Goal: Task Accomplishment & Management: Manage account settings

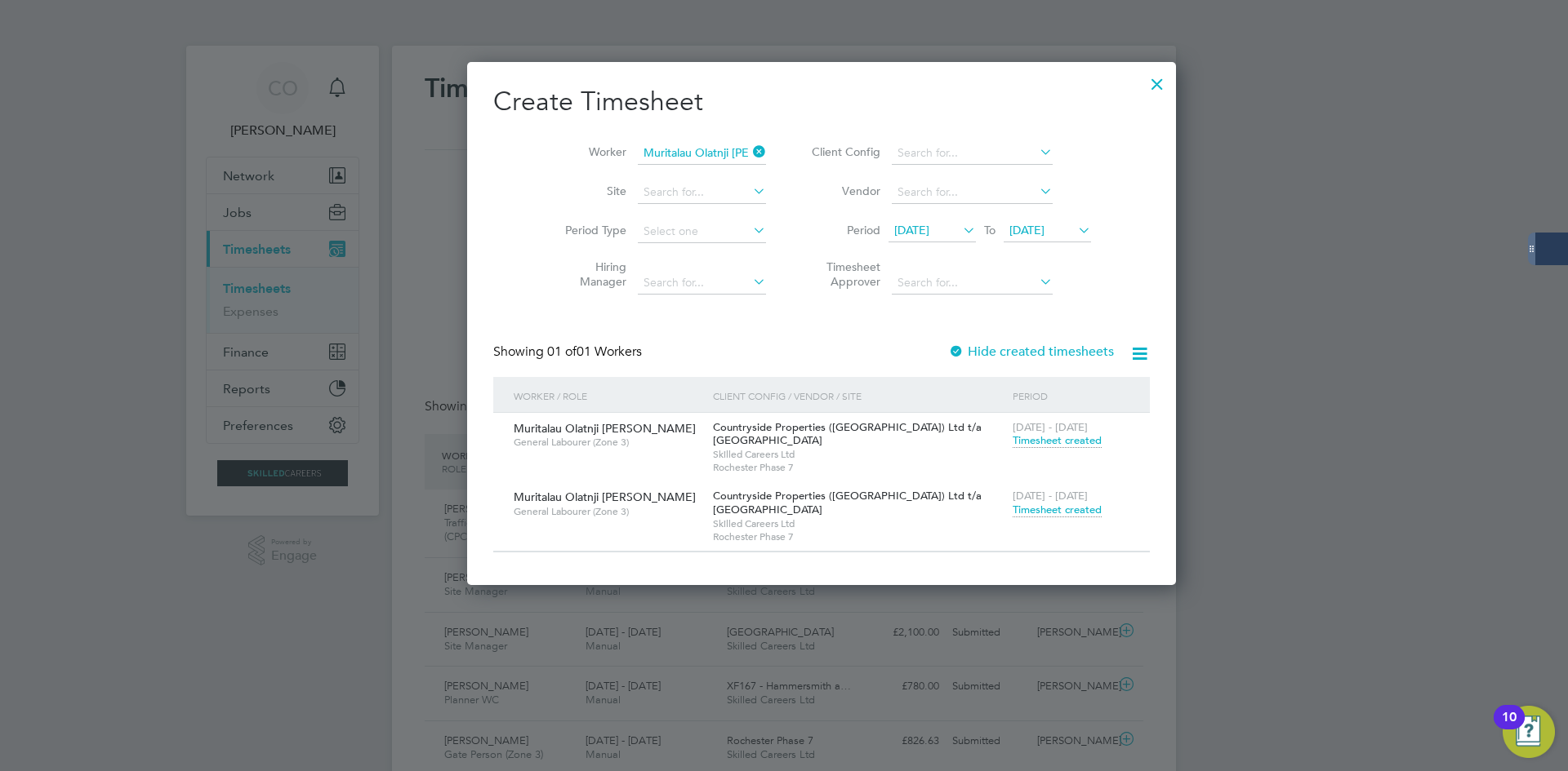
click at [1013, 513] on span "Timesheet created" at bounding box center [1057, 510] width 89 height 15
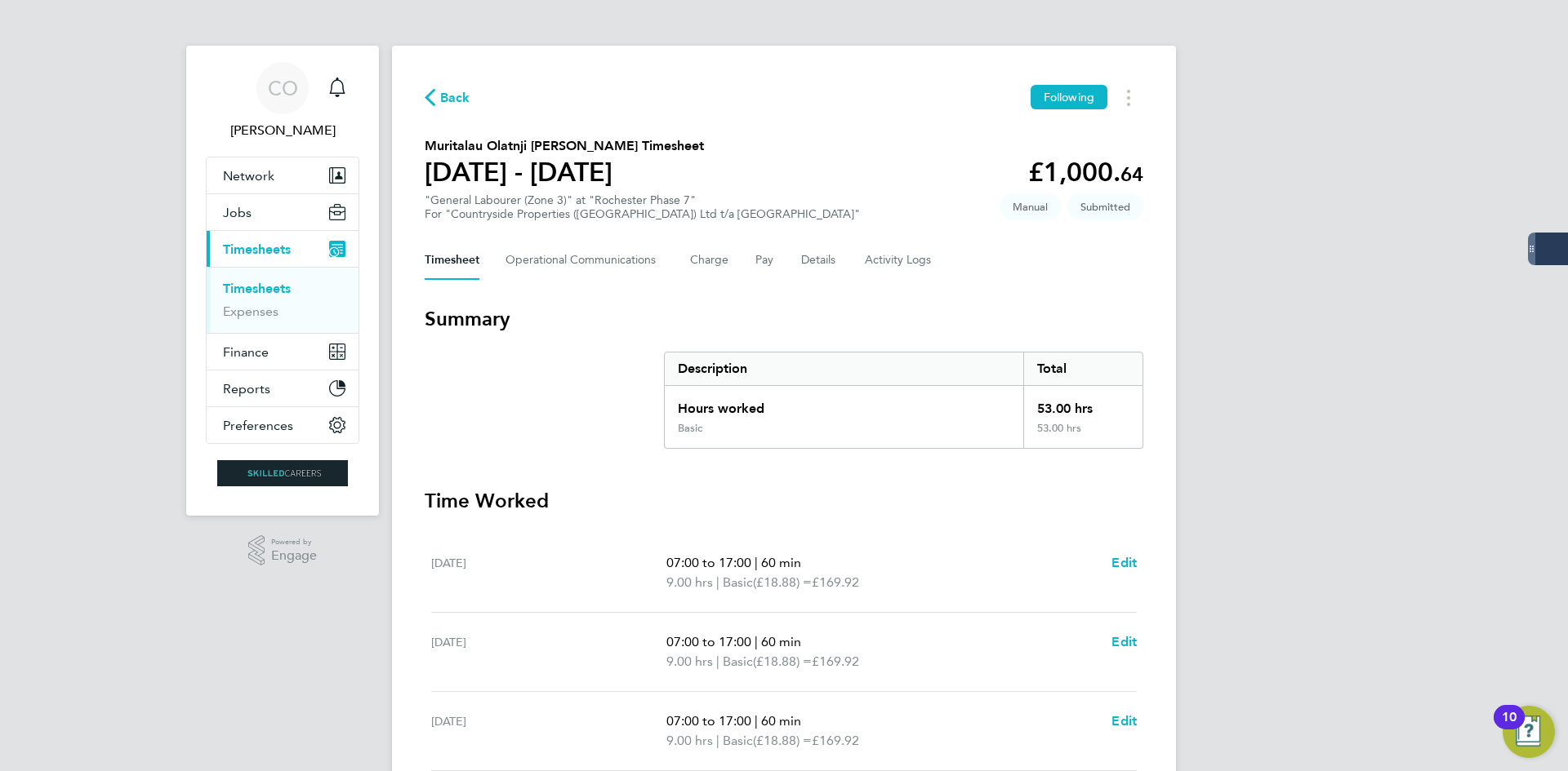
click at [450, 96] on span "Back" at bounding box center [455, 98] width 31 height 20
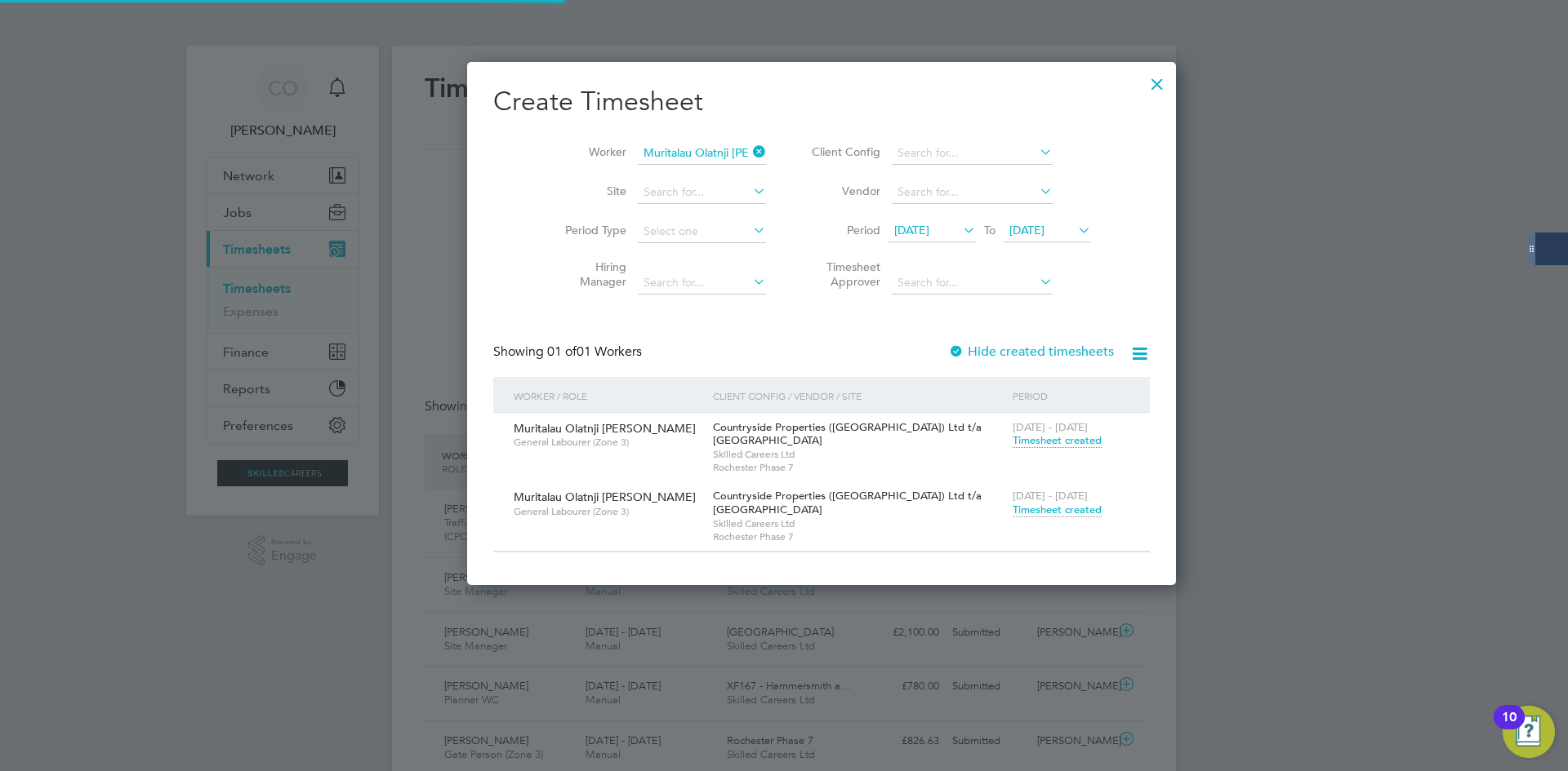
drag, startPoint x: 717, startPoint y: 151, endPoint x: 681, endPoint y: 153, distance: 36.1
click at [750, 151] on icon at bounding box center [750, 152] width 0 height 23
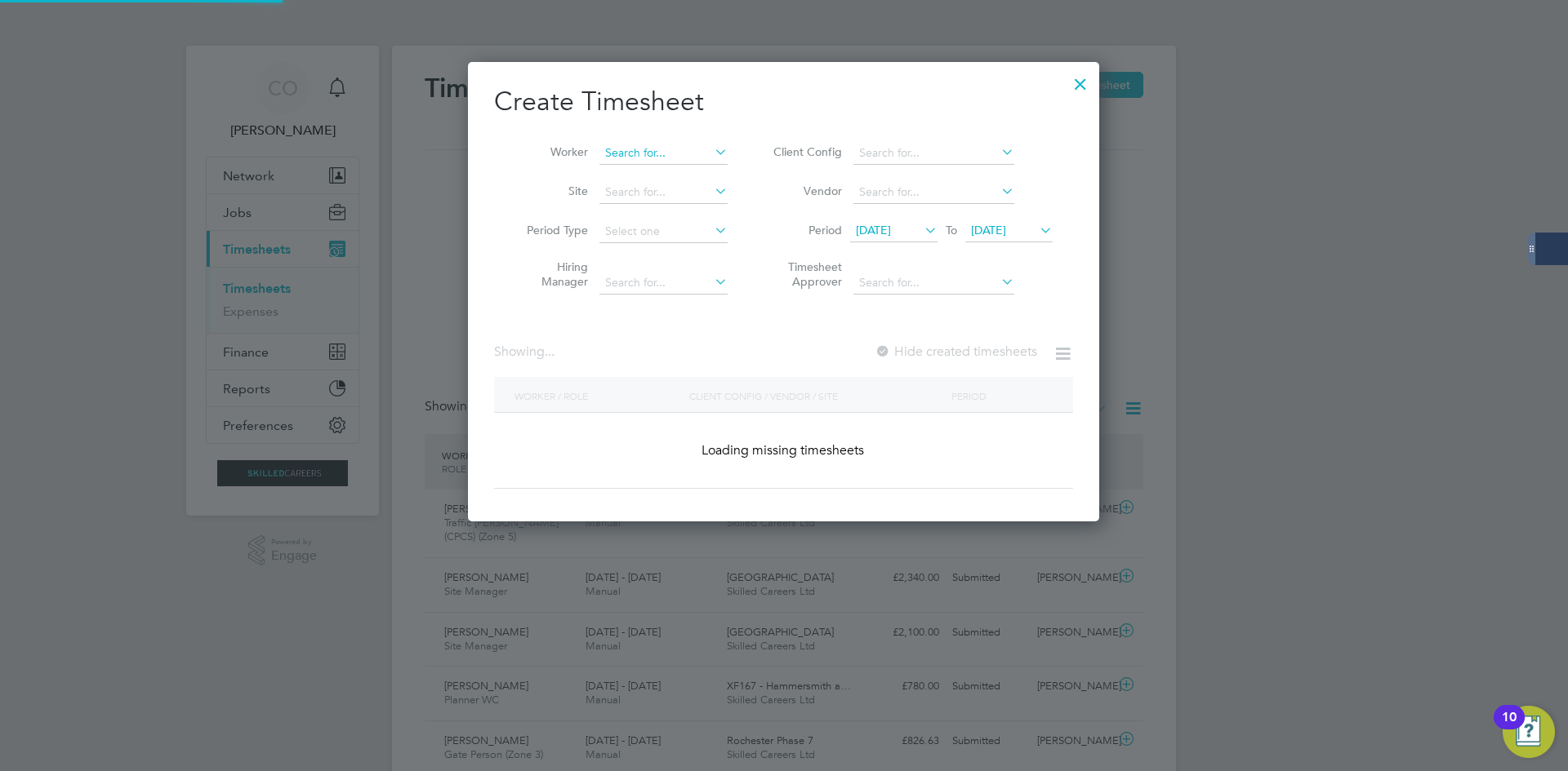
click at [635, 156] on input at bounding box center [664, 153] width 128 height 23
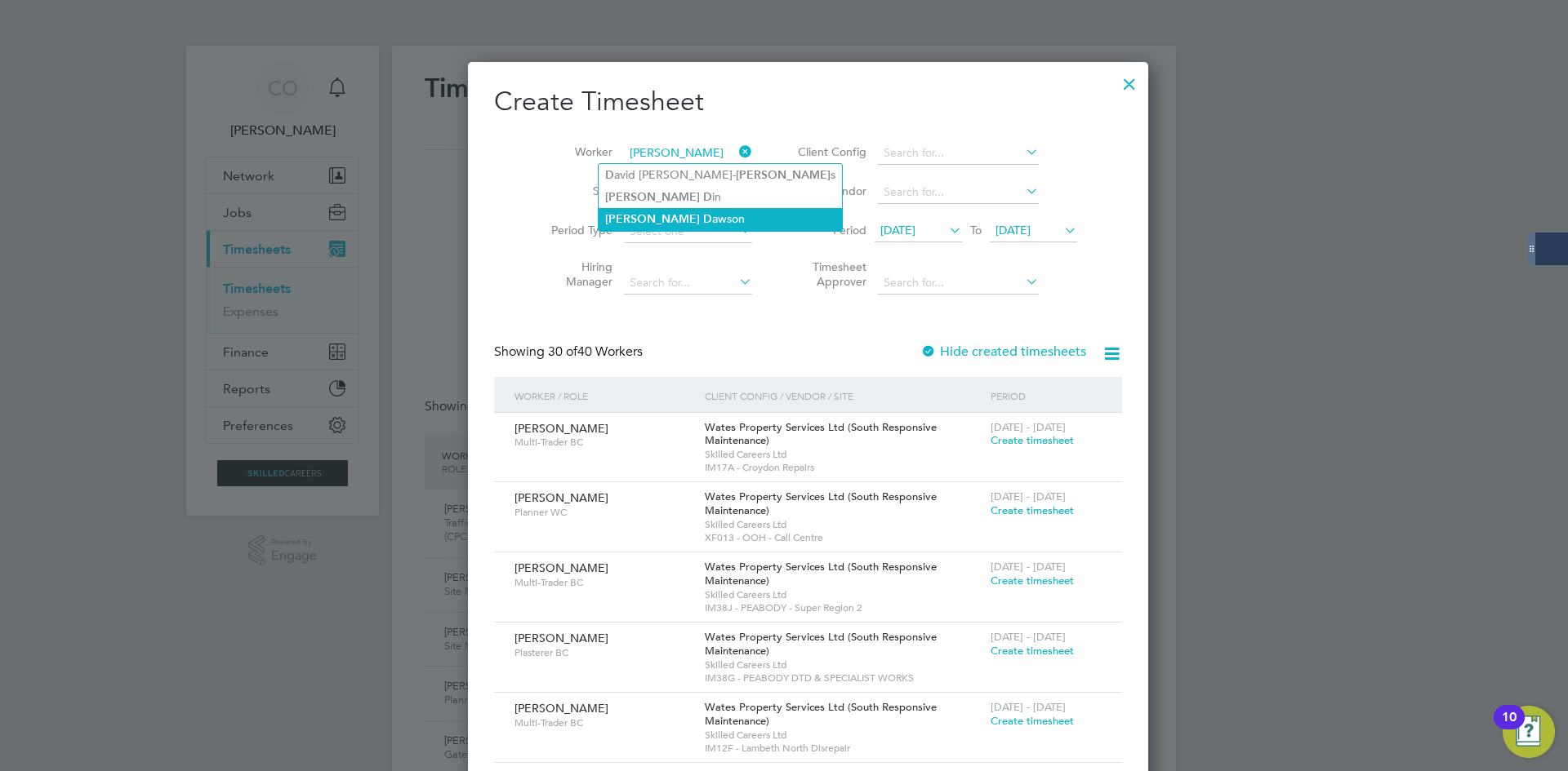
click at [690, 211] on li "[PERSON_NAME]" at bounding box center [720, 219] width 243 height 22
type input "[PERSON_NAME]"
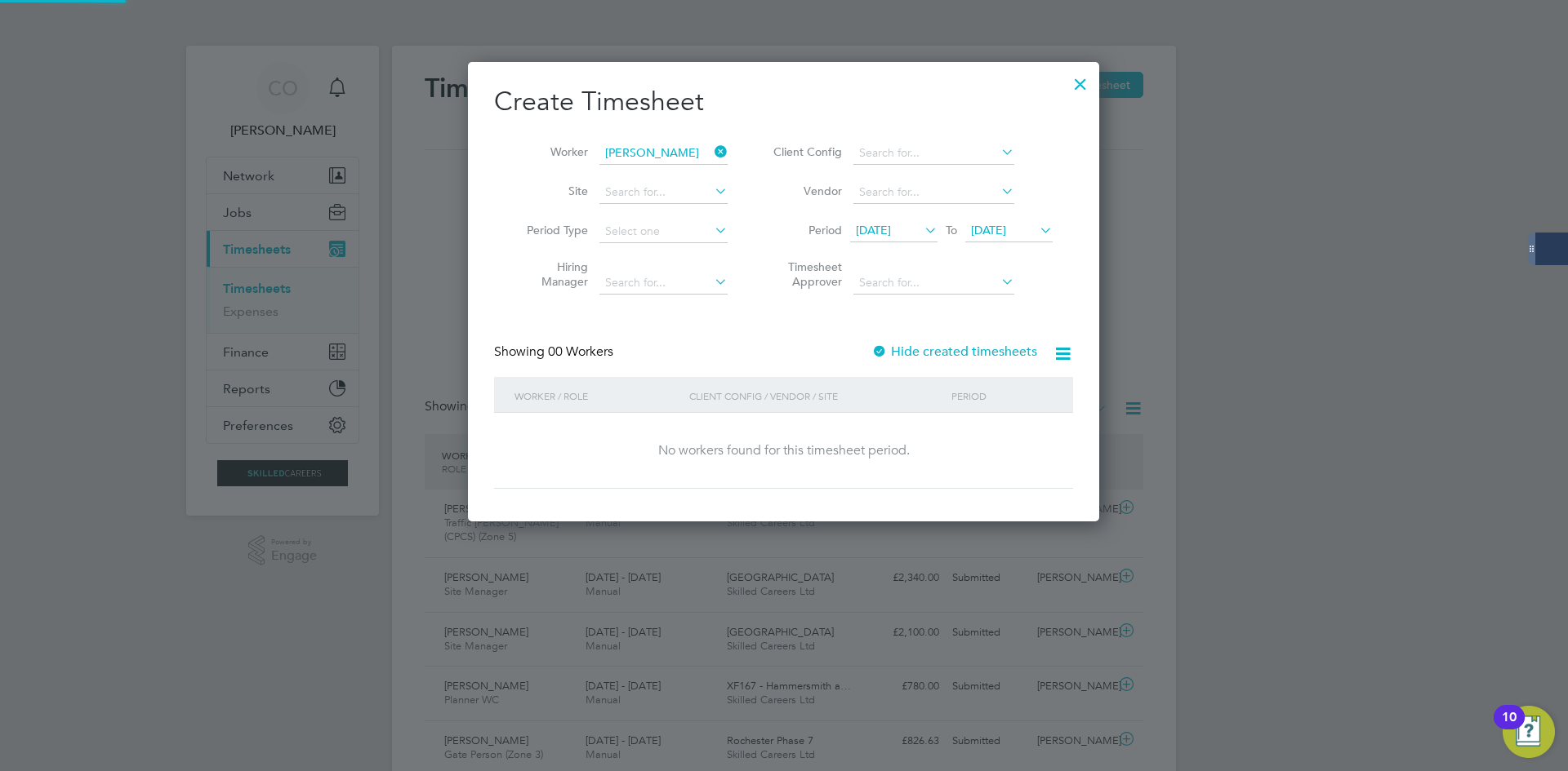
click at [910, 358] on label "Hide created timesheets" at bounding box center [954, 352] width 165 height 17
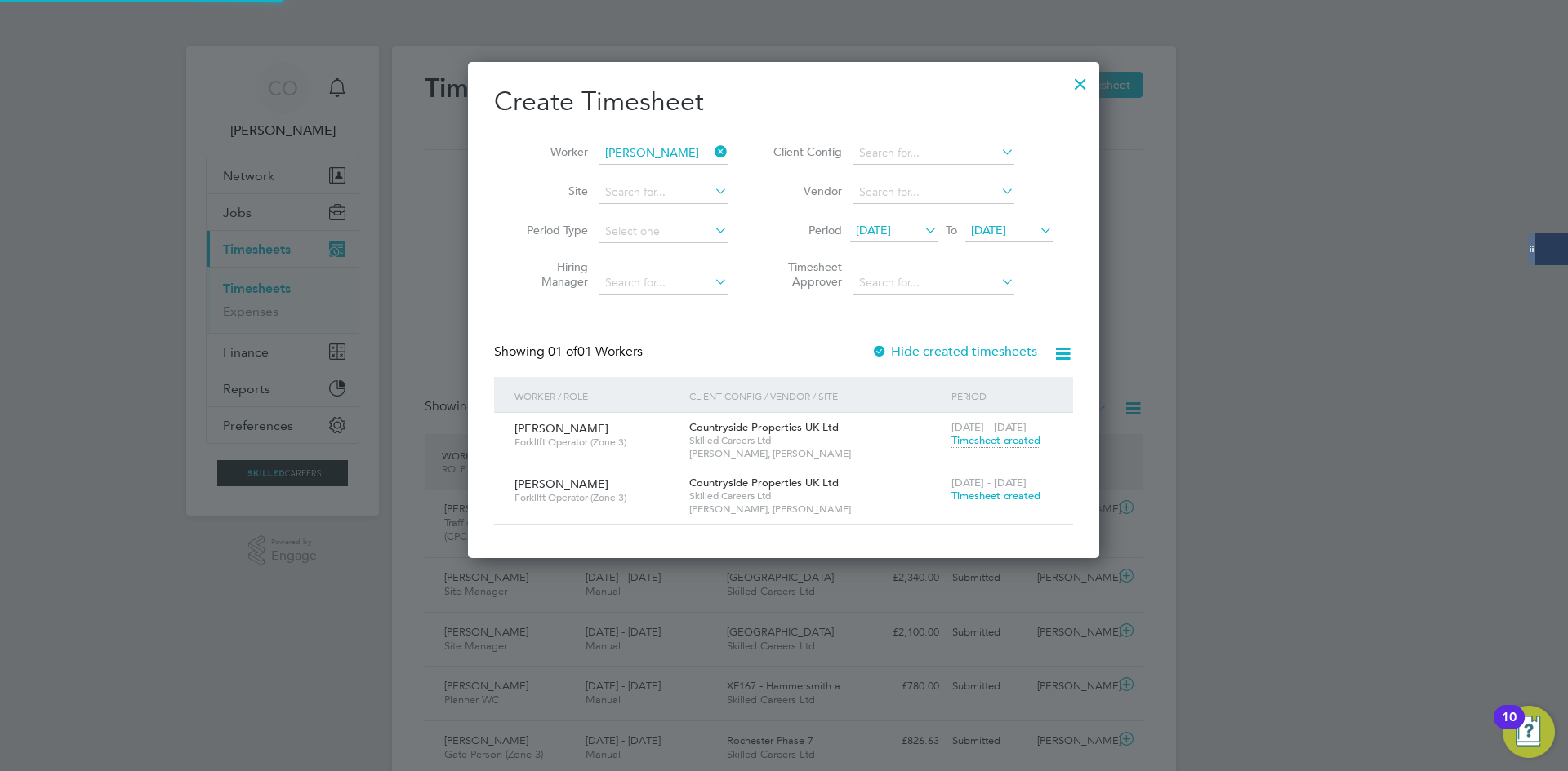
click at [1014, 491] on span "Timesheet created" at bounding box center [996, 496] width 89 height 15
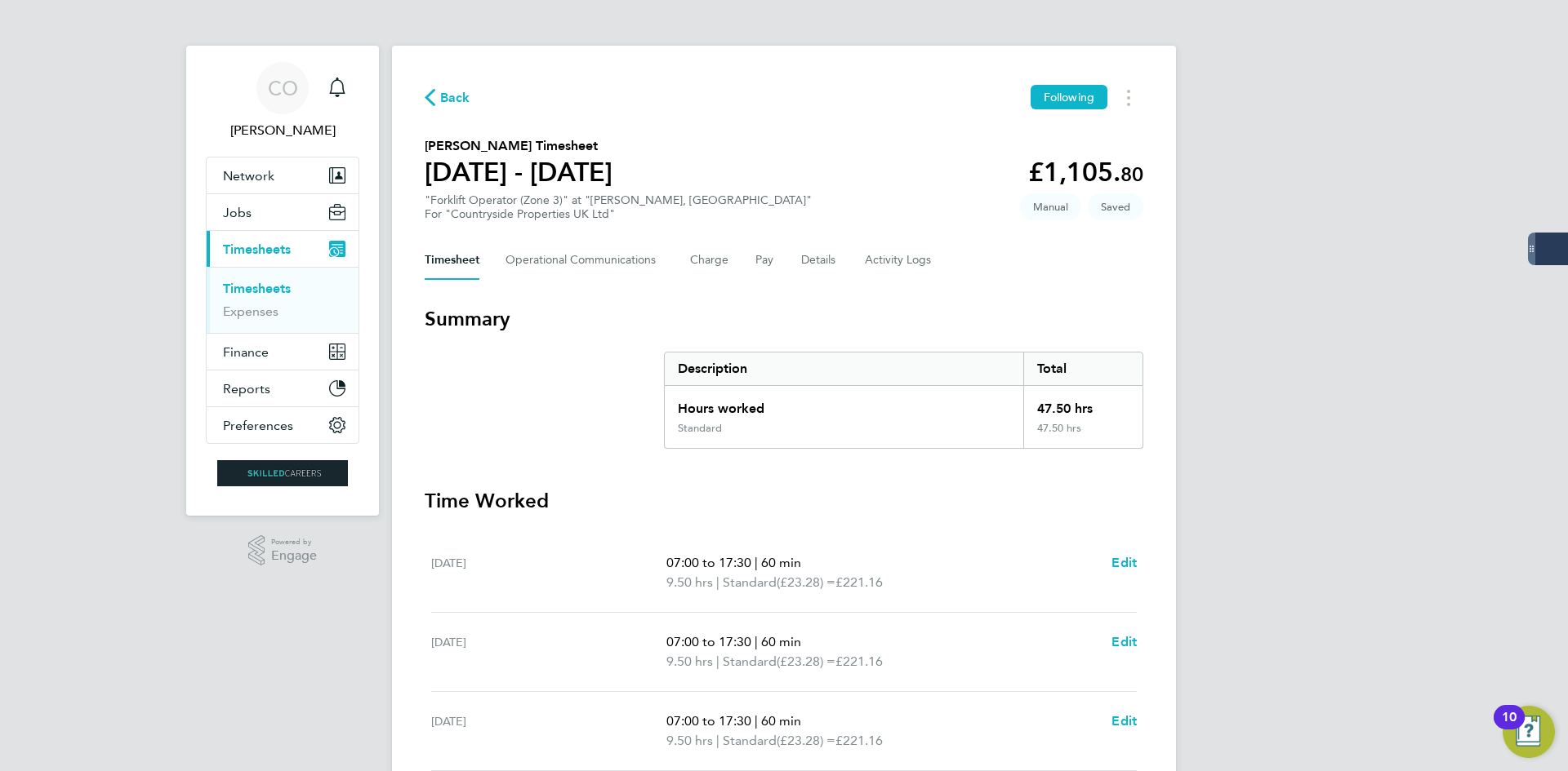
click at [464, 99] on span "Back" at bounding box center [455, 98] width 31 height 20
